Goal: Information Seeking & Learning: Learn about a topic

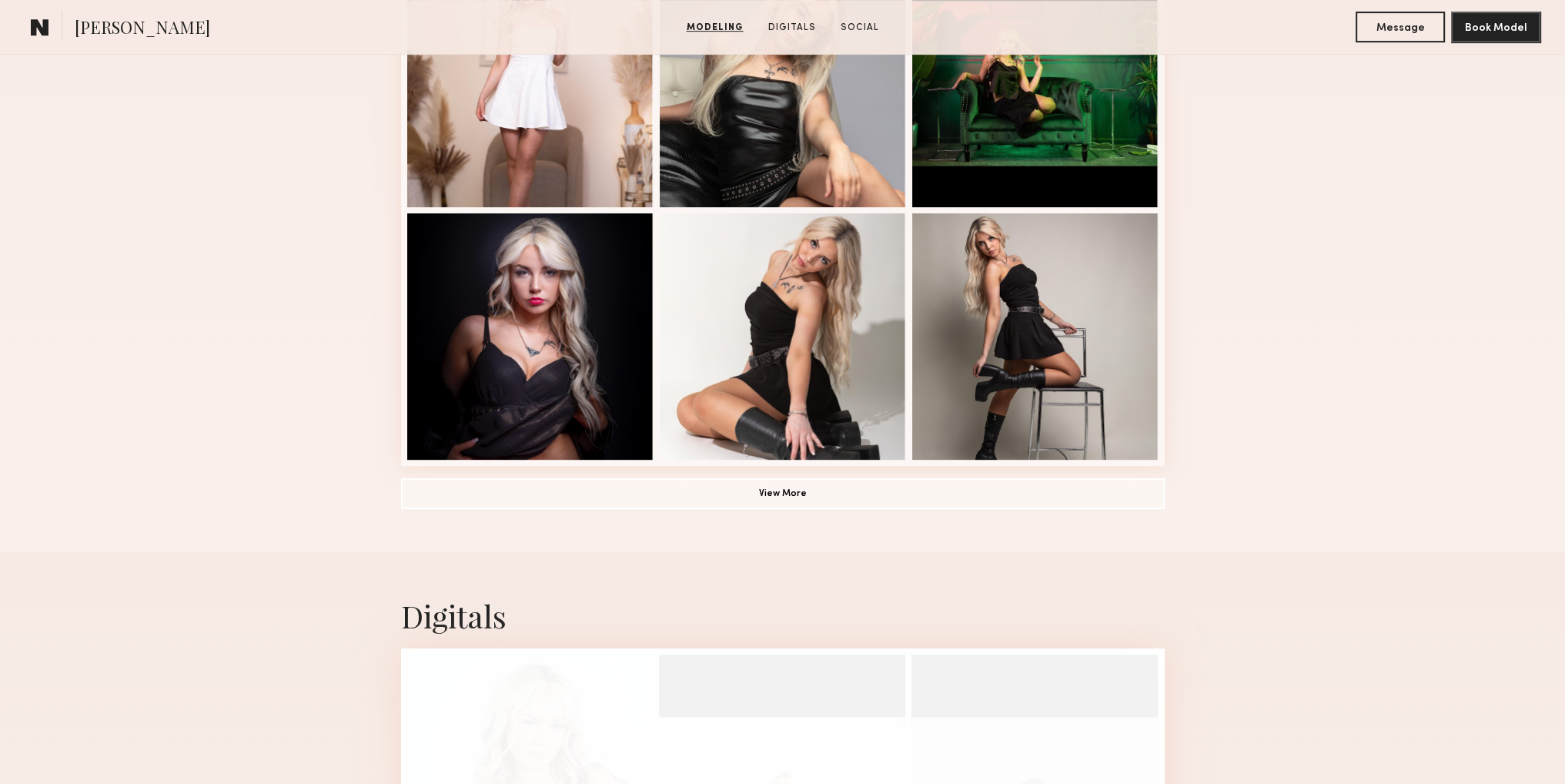
scroll to position [1026, 0]
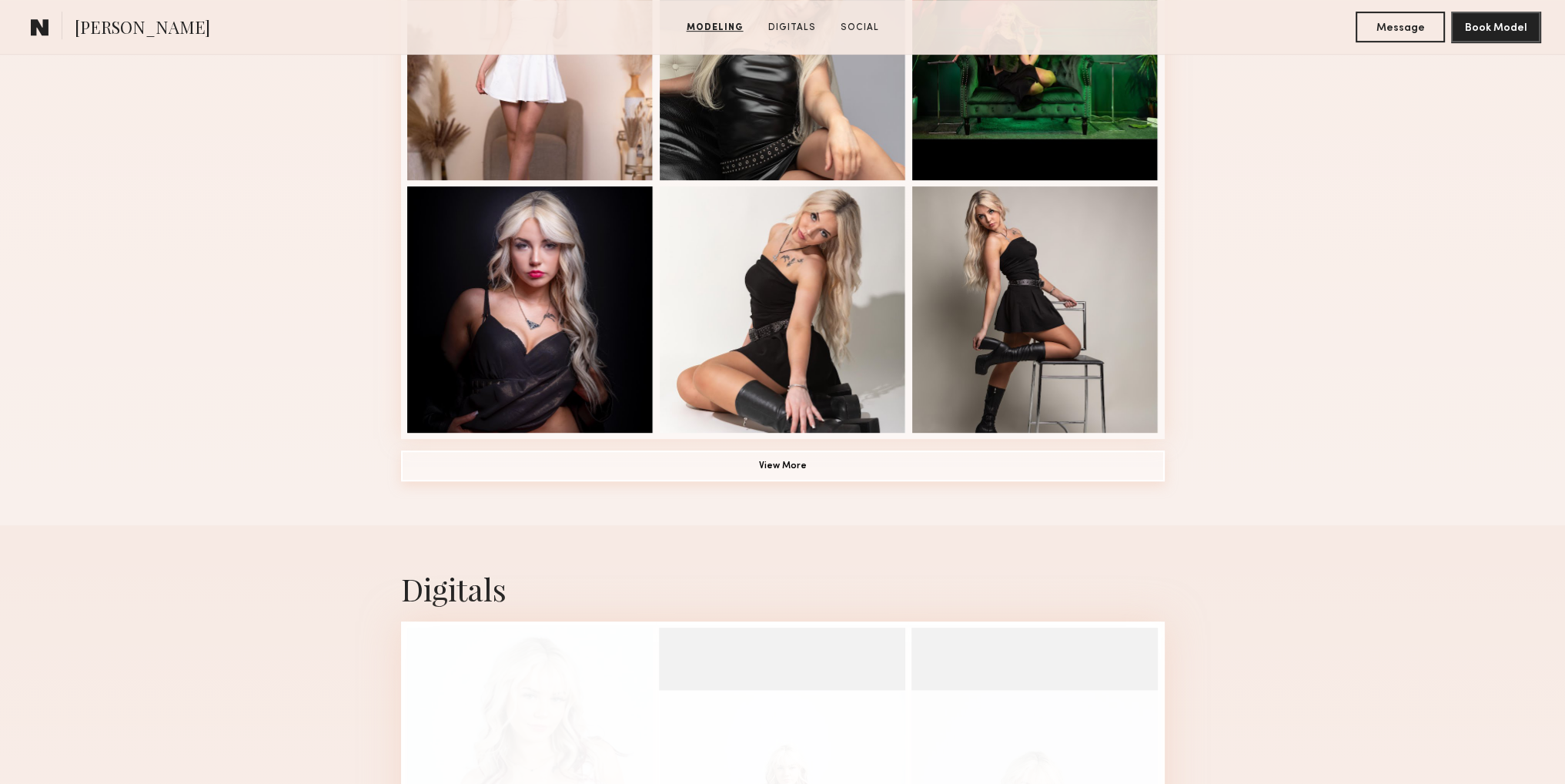
click at [921, 472] on button "View More" at bounding box center [783, 466] width 764 height 31
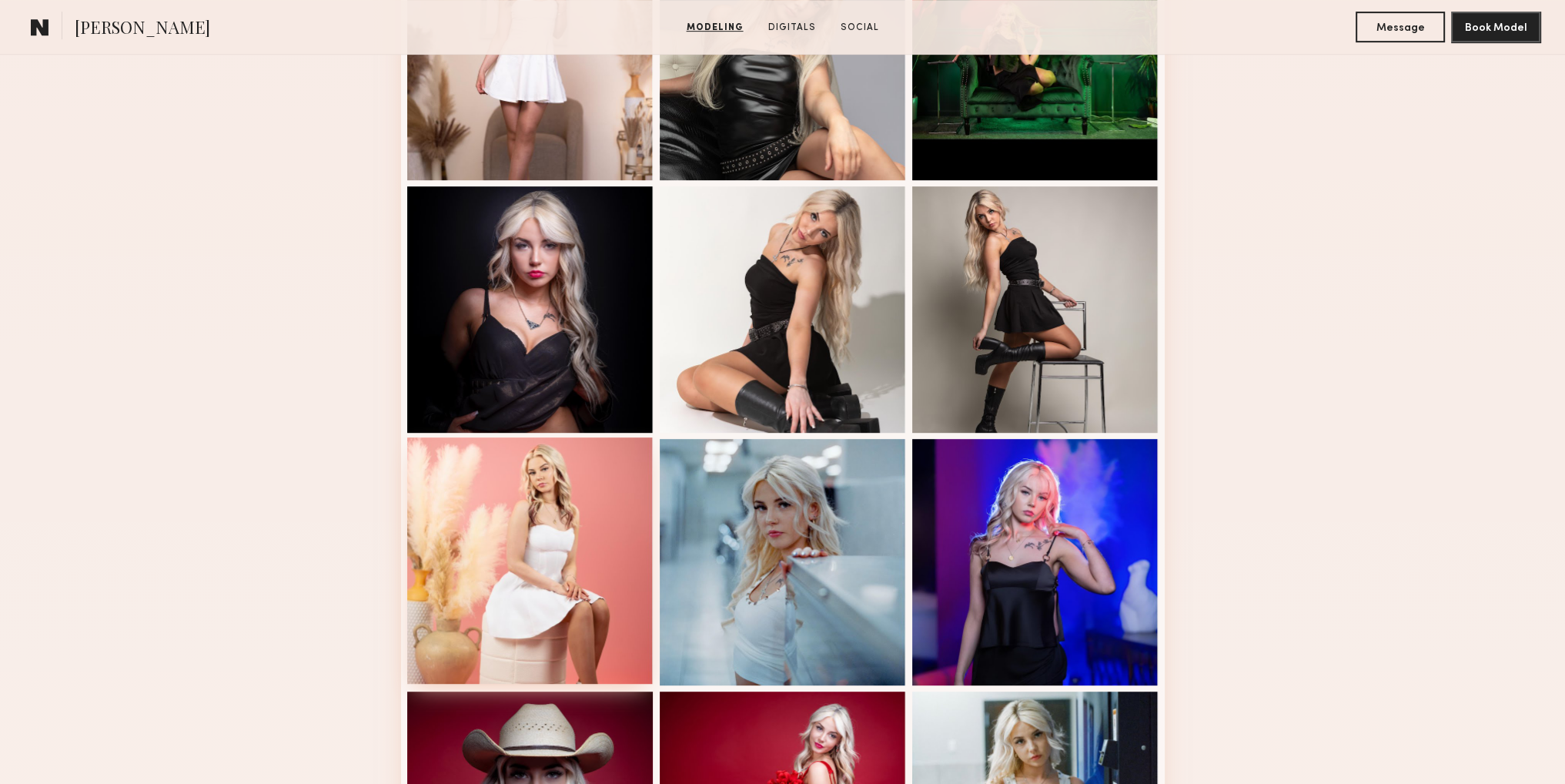
click at [567, 526] on div at bounding box center [531, 560] width 247 height 247
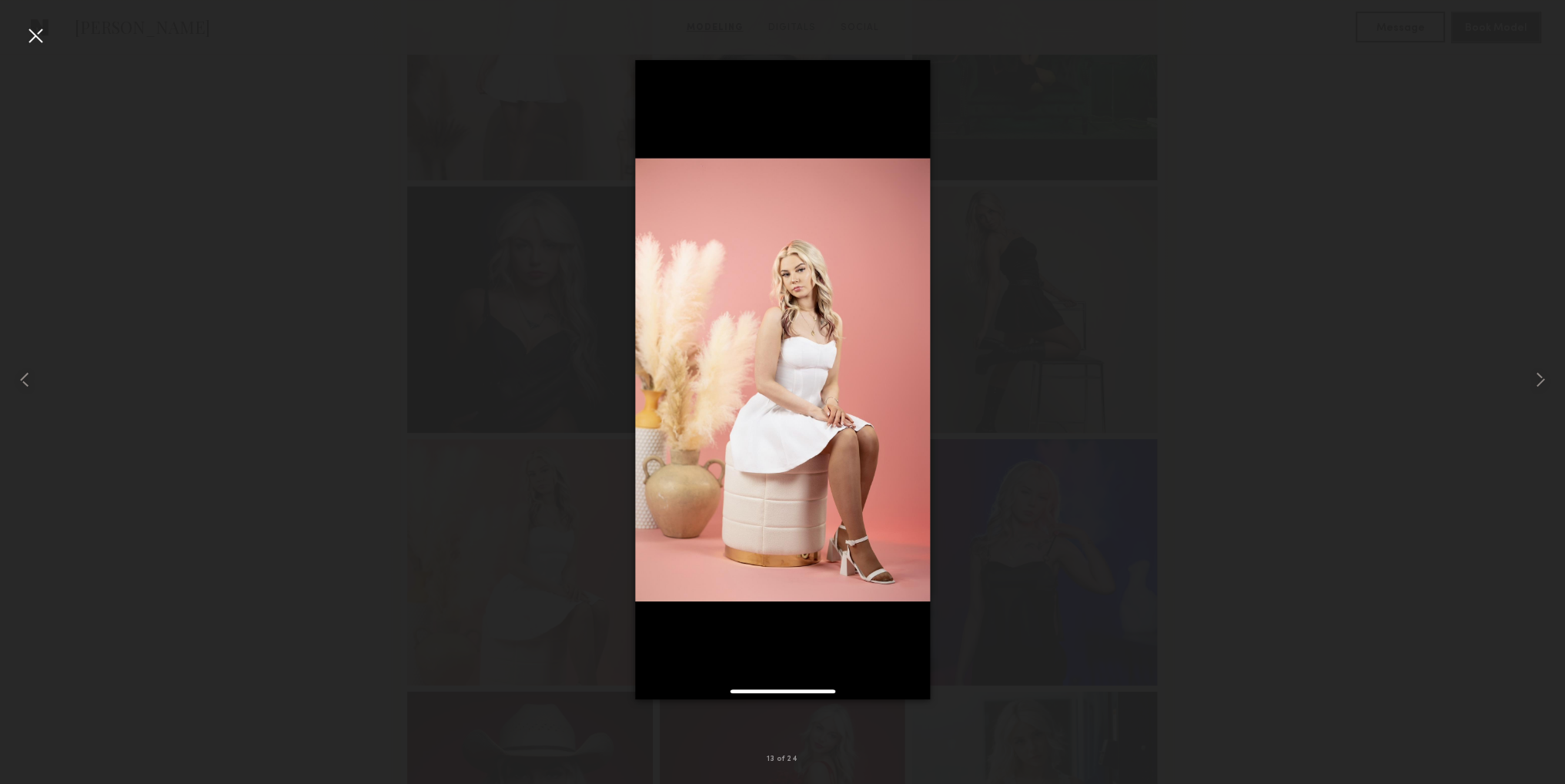
click at [1205, 337] on div at bounding box center [782, 379] width 1565 height 710
click at [1272, 302] on div at bounding box center [782, 379] width 1565 height 710
click at [1436, 220] on div at bounding box center [782, 379] width 1565 height 710
click at [800, 476] on img at bounding box center [782, 379] width 295 height 639
click at [1306, 285] on div at bounding box center [782, 379] width 1565 height 710
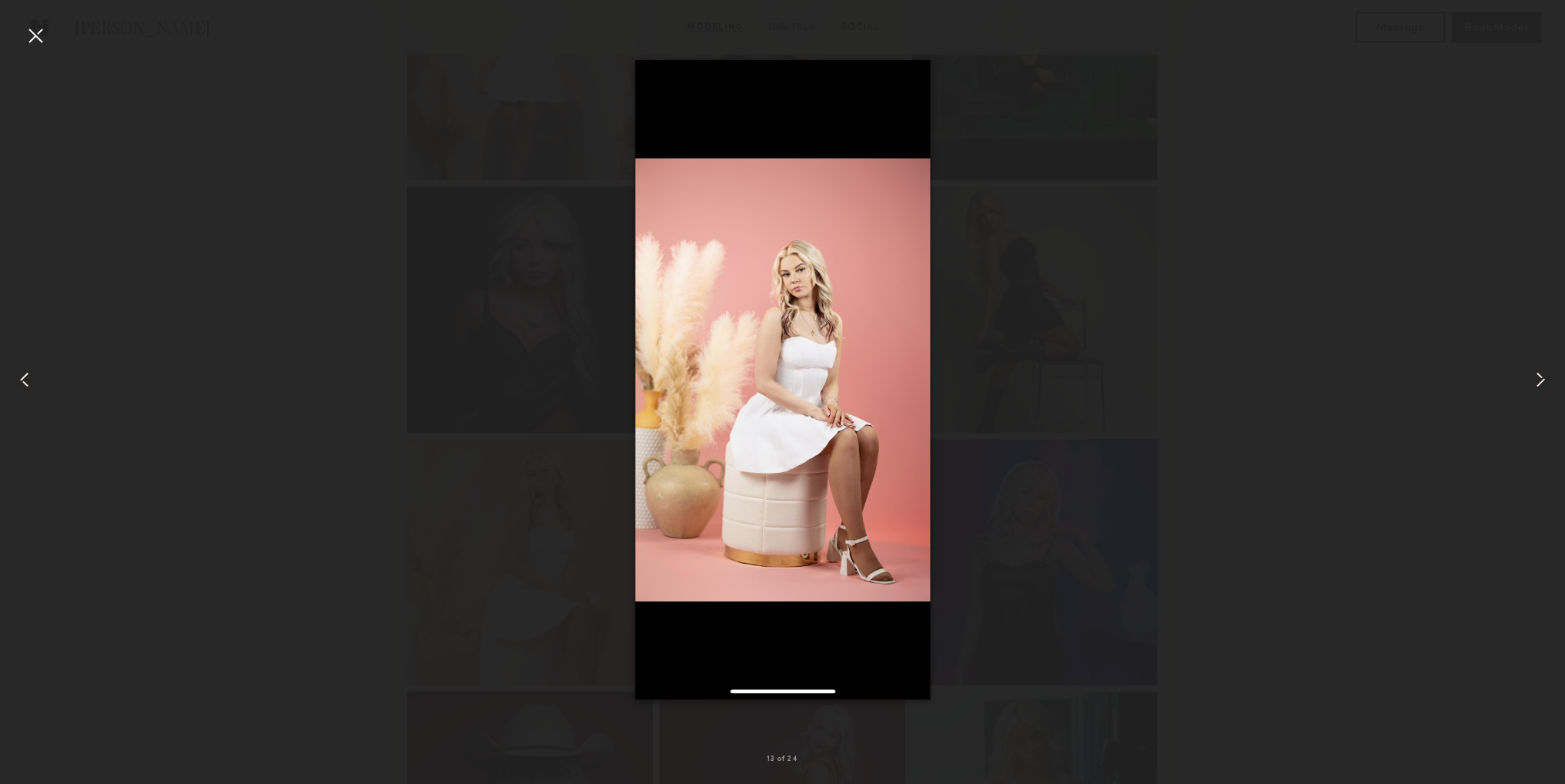
click at [1360, 123] on div at bounding box center [782, 379] width 1565 height 710
click at [33, 36] on div at bounding box center [35, 35] width 25 height 25
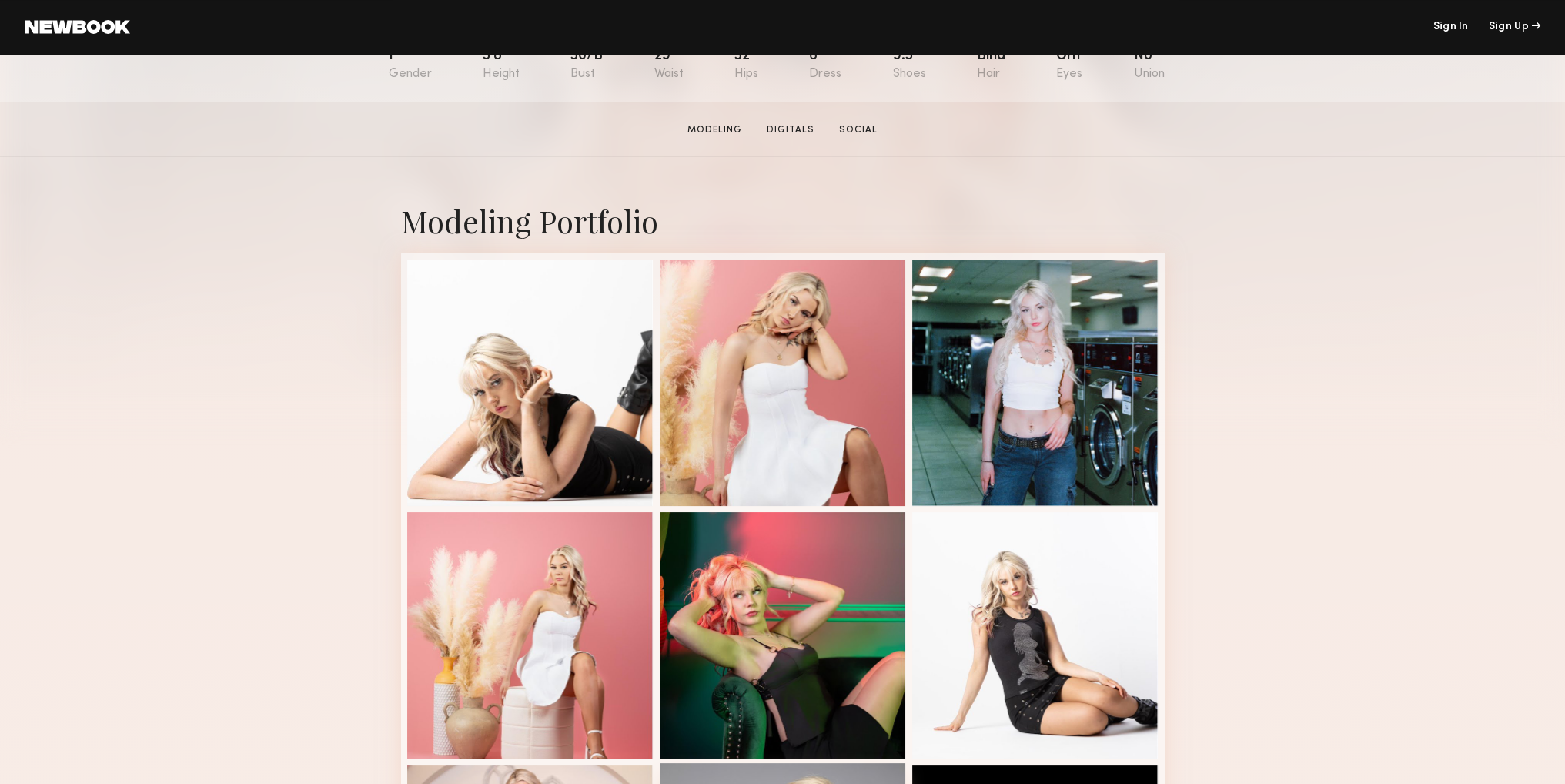
scroll to position [513, 0]
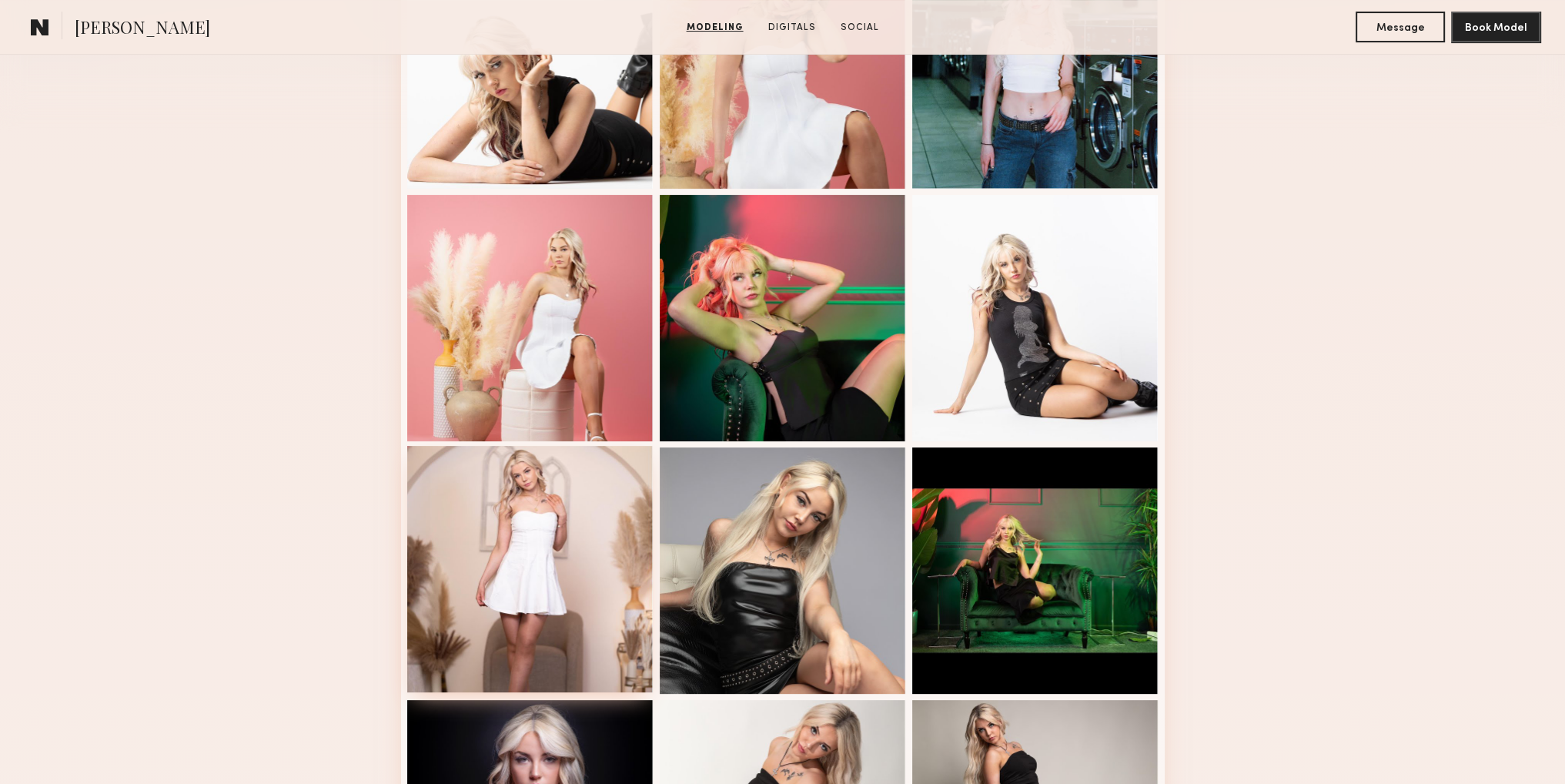
click at [559, 529] on div at bounding box center [531, 569] width 247 height 247
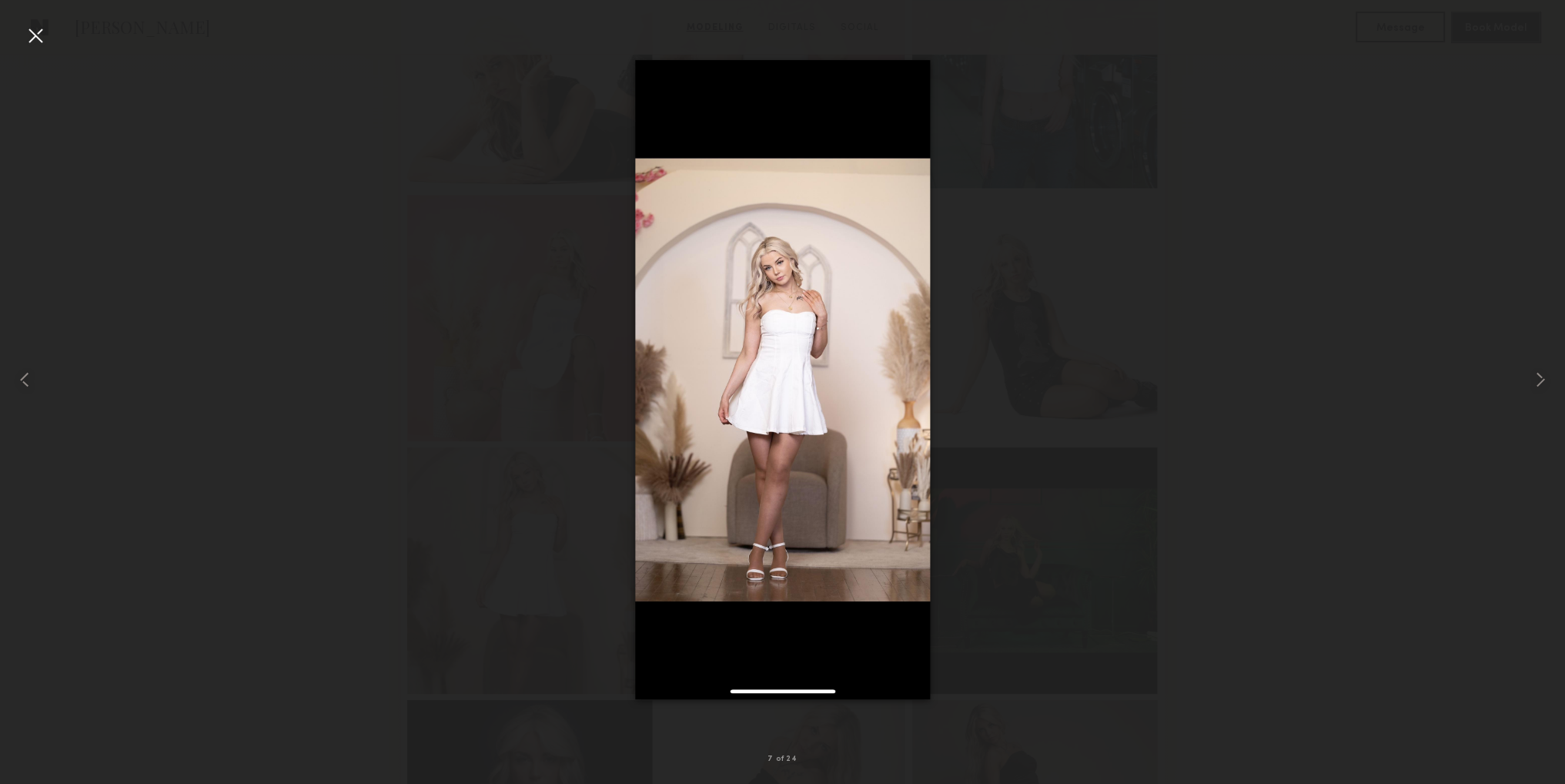
click at [37, 36] on div at bounding box center [35, 35] width 25 height 25
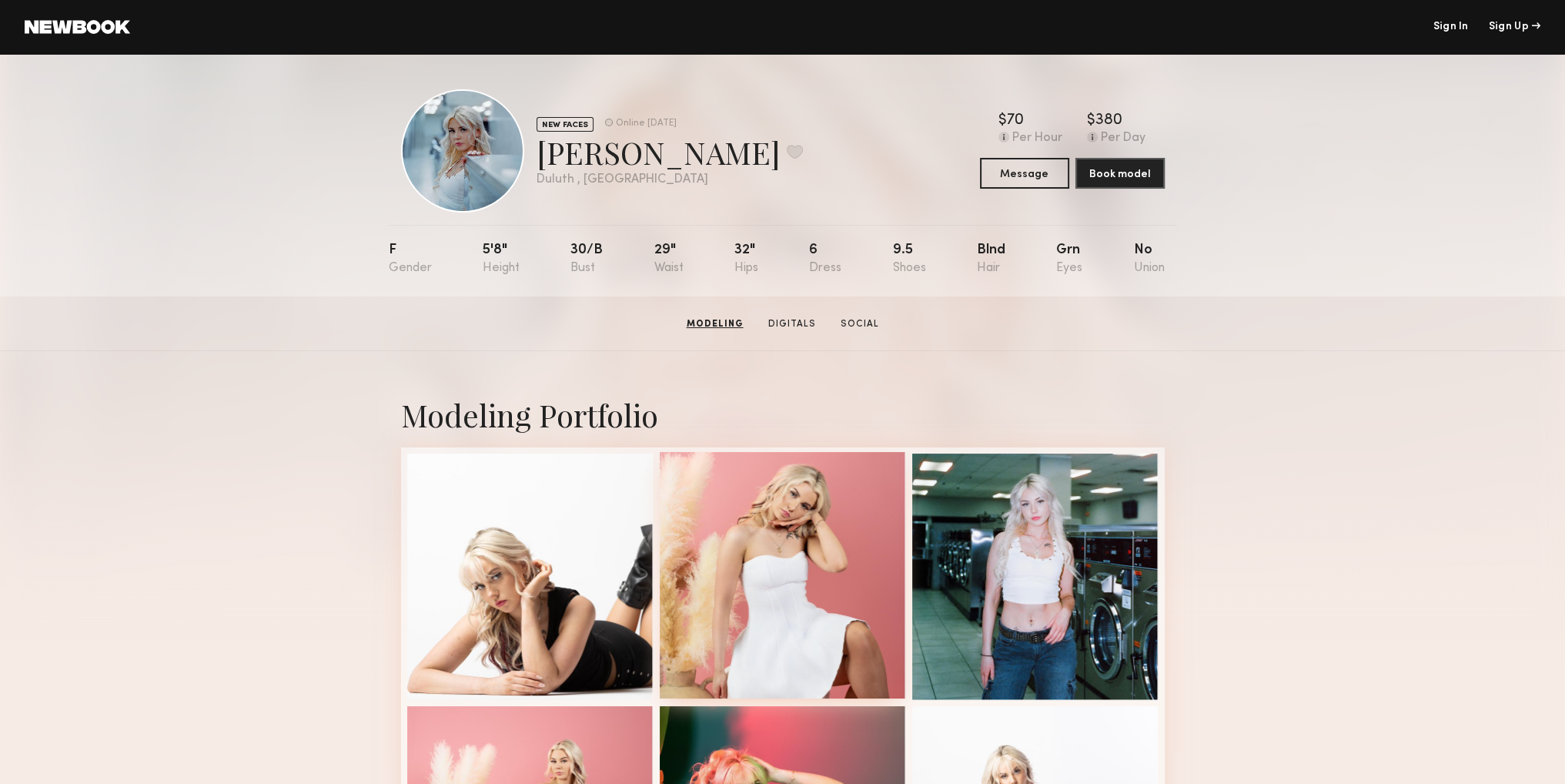
scroll to position [0, 0]
